Goal: Check status

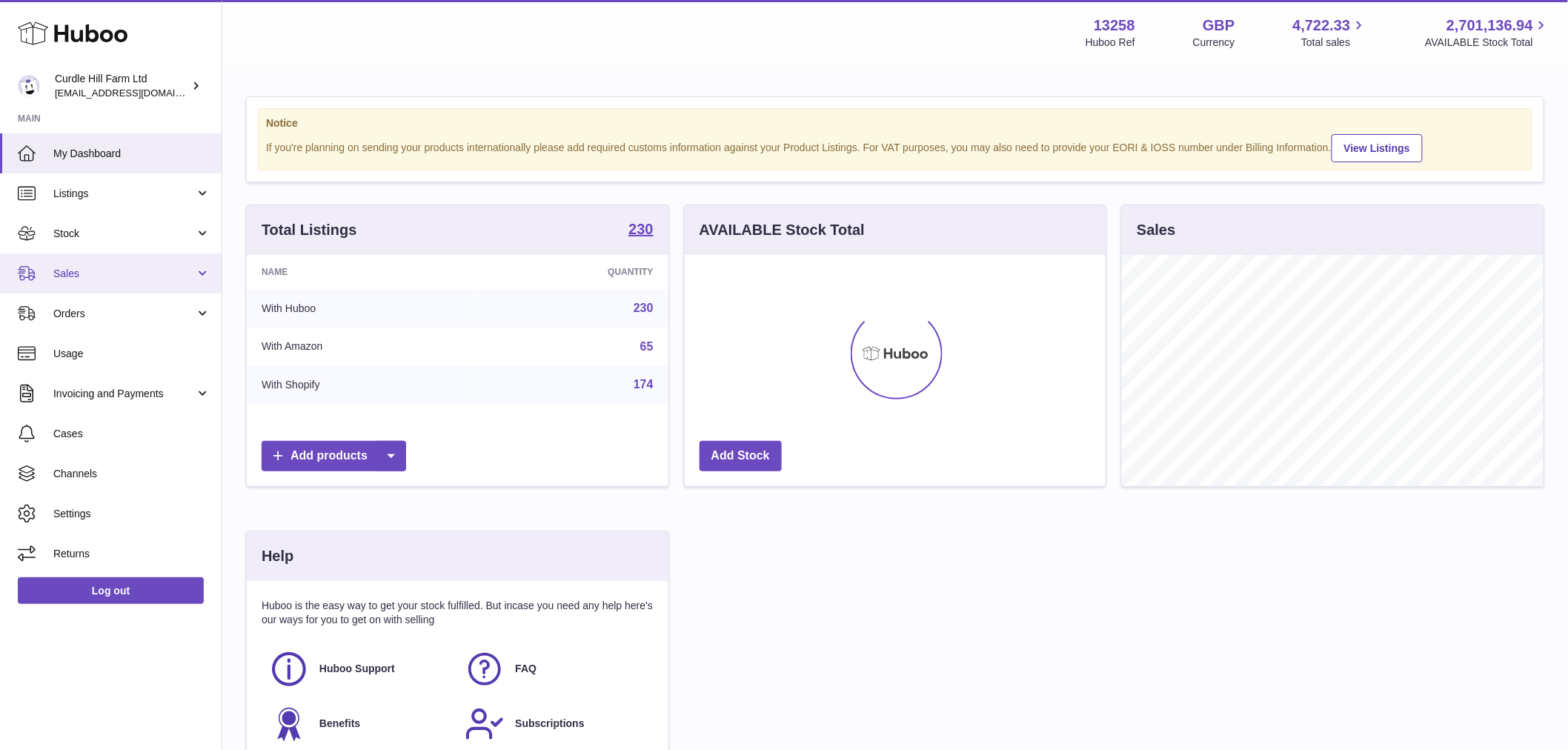
scroll to position [231, 421]
click at [99, 282] on link "Sales" at bounding box center [111, 273] width 222 height 40
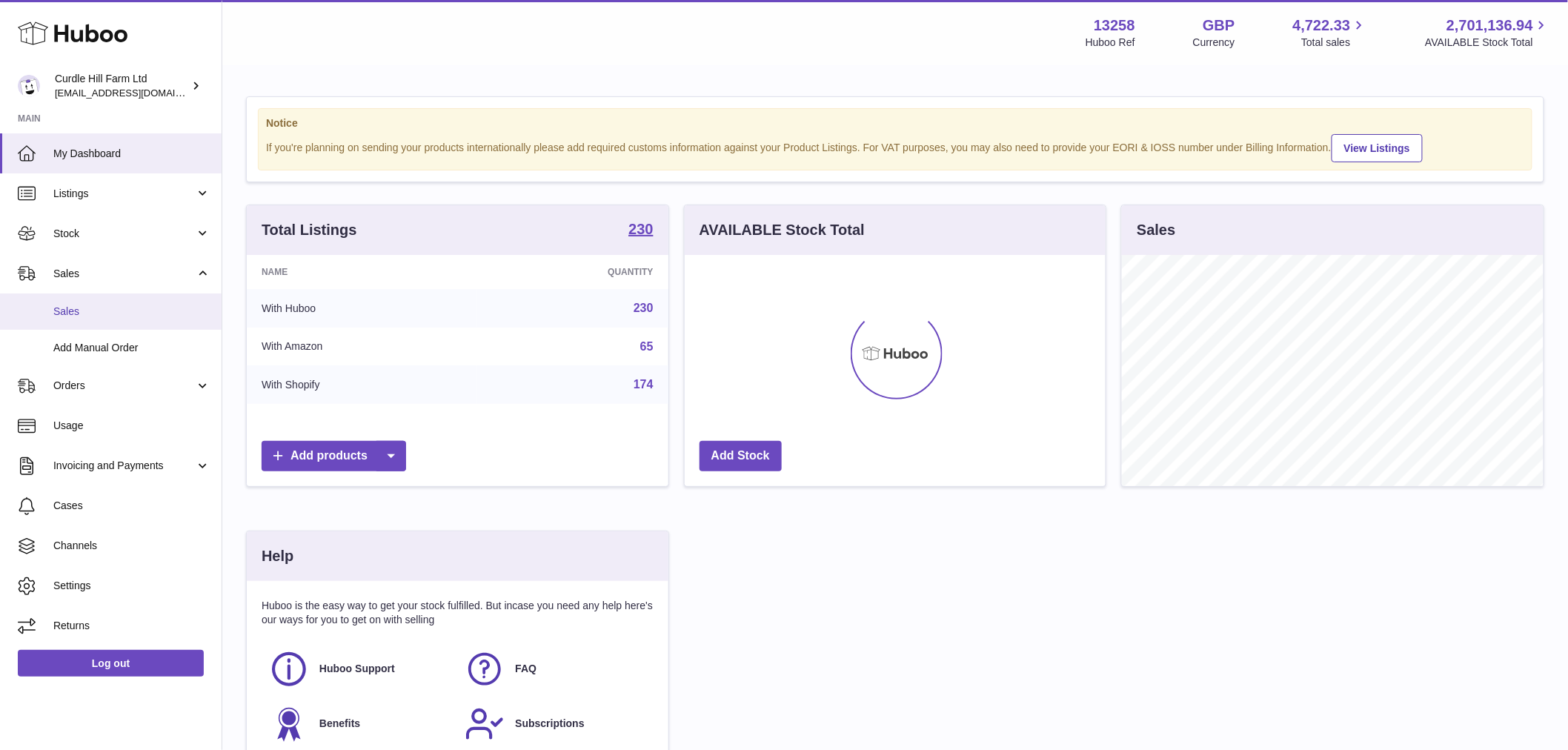
click at [94, 308] on span "Sales" at bounding box center [132, 312] width 157 height 14
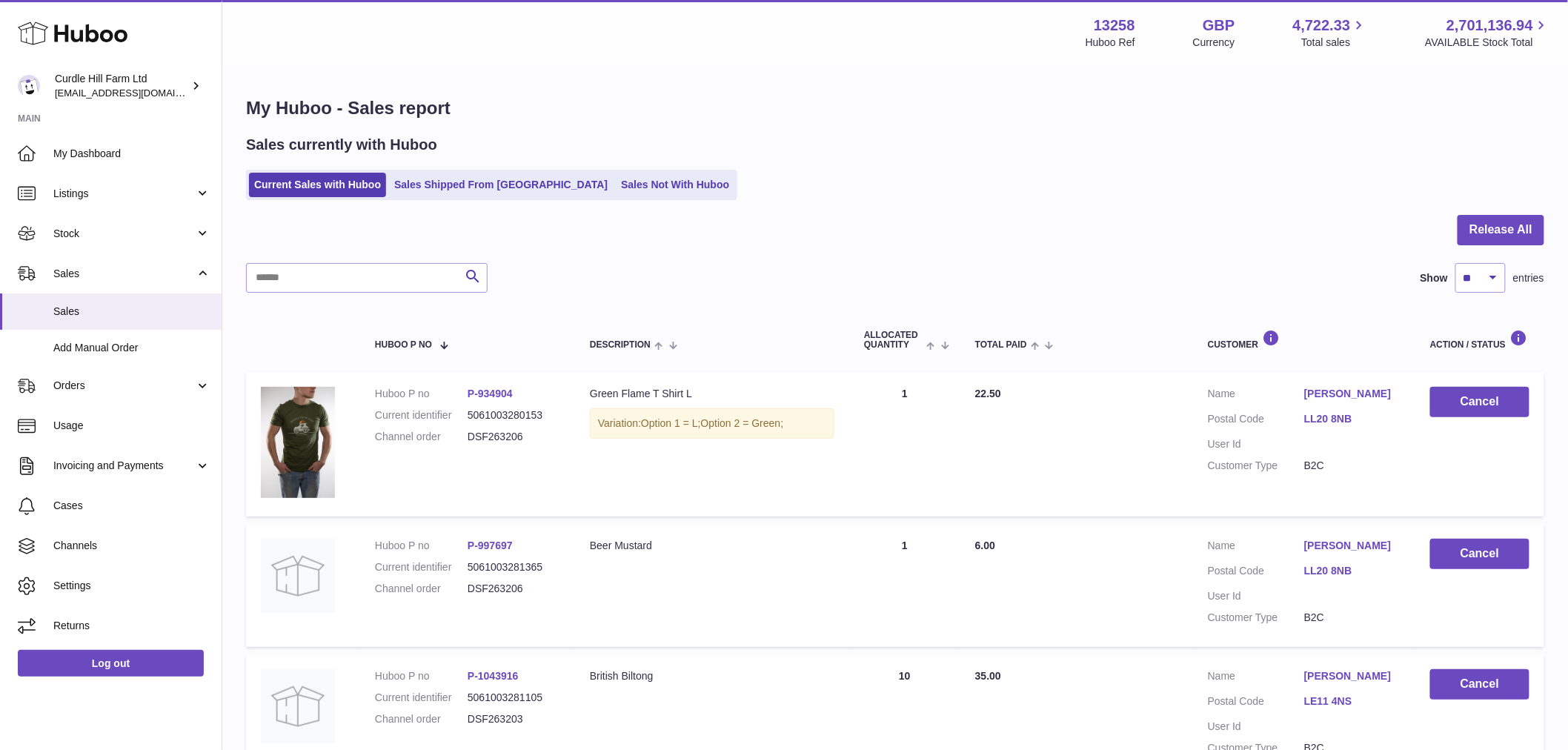
click at [453, 160] on div "Sales currently with Huboo Current Sales with Huboo Sales Shipped From Huboo Sa…" at bounding box center [895, 167] width 1298 height 65
click at [446, 172] on ul "Current Sales with Huboo Sales Shipped From Huboo Sales Not With Huboo" at bounding box center [491, 185] width 491 height 31
click at [446, 181] on link "Sales Shipped From [GEOGRAPHIC_DATA]" at bounding box center [501, 185] width 224 height 25
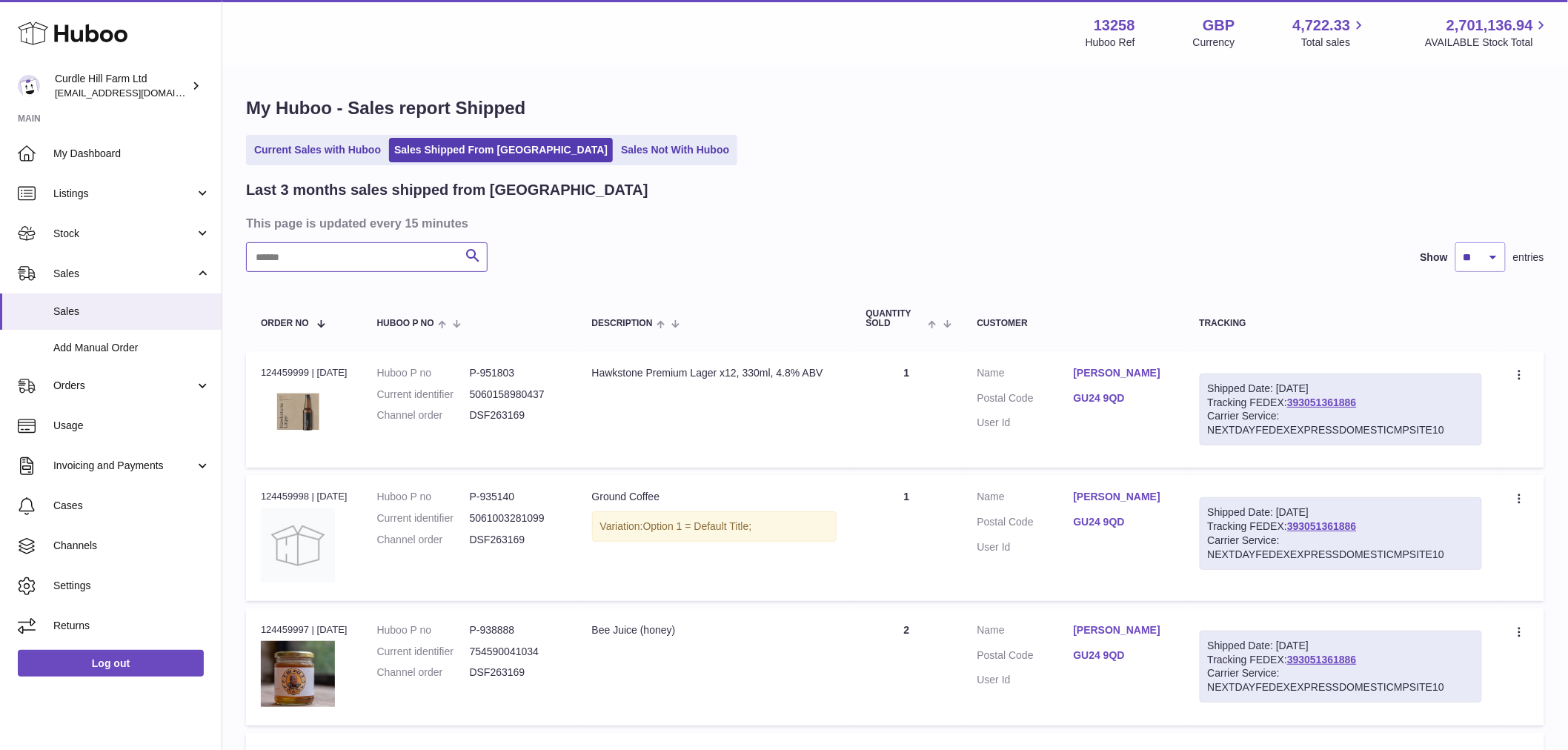
drag, startPoint x: 258, startPoint y: 274, endPoint x: 278, endPoint y: 260, distance: 24.4
paste input "*********"
type input "*********"
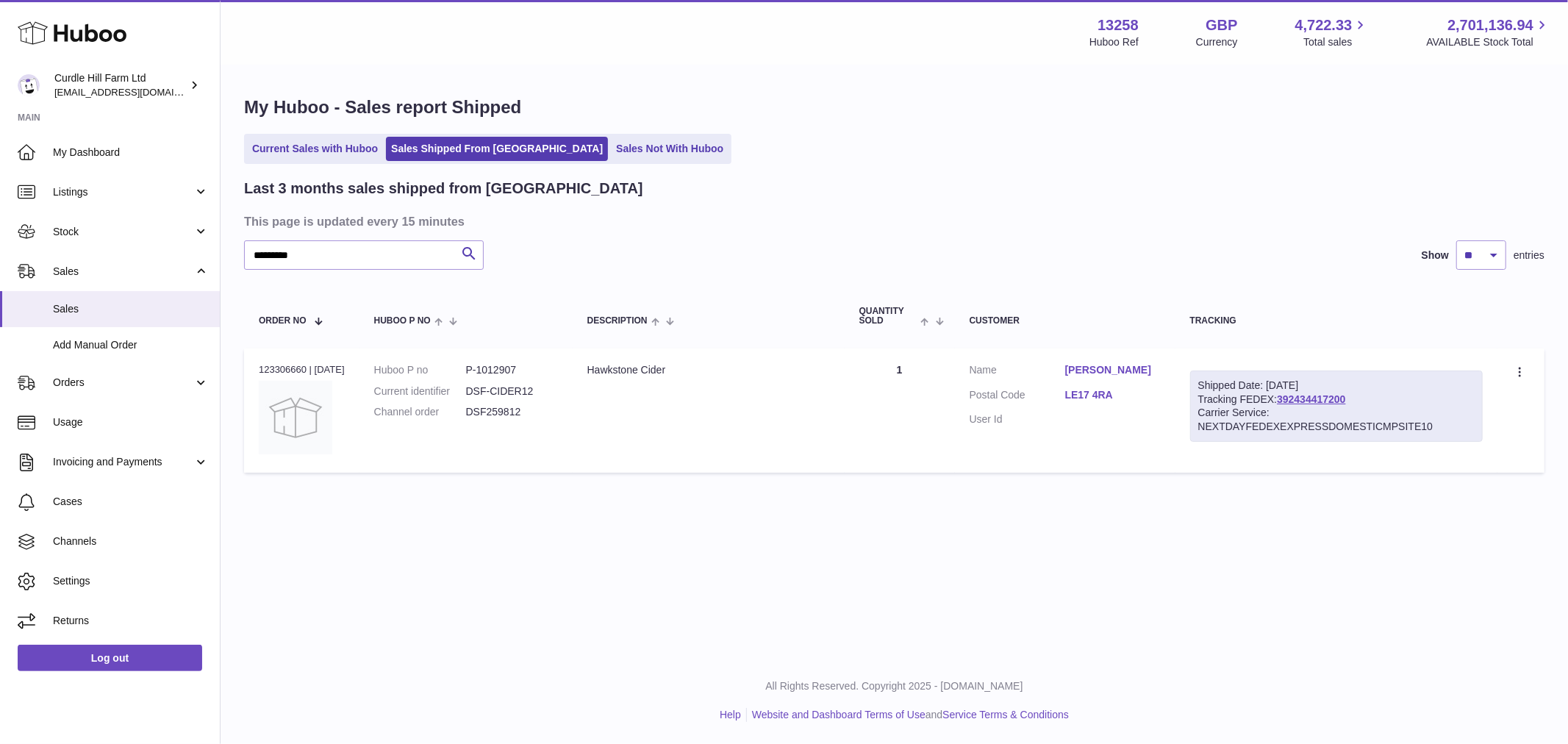
drag, startPoint x: 1387, startPoint y: 395, endPoint x: 1295, endPoint y: 401, distance: 92.2
click at [1295, 401] on div "Shipped Date: [DATE] Tracking FEDEX: 392434417200 Carrier Service: NEXTDAYFEDEX…" at bounding box center [1336, 407] width 293 height 72
copy link "392434417200"
